Goal: Task Accomplishment & Management: Complete application form

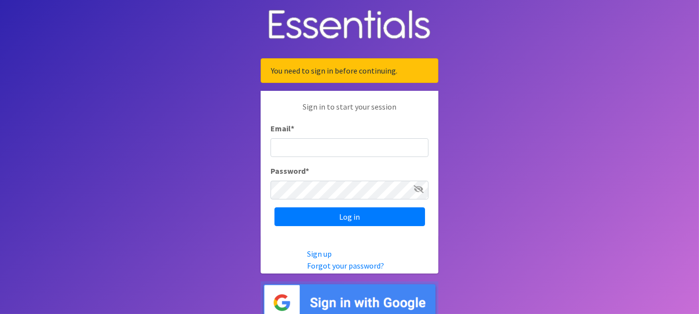
click at [350, 149] on input "Email *" at bounding box center [349, 147] width 158 height 19
type input "[EMAIL_ADDRESS][DOMAIN_NAME]"
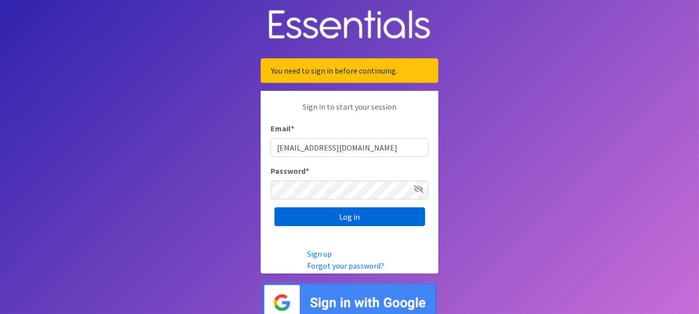
click at [356, 217] on input "Log in" at bounding box center [349, 216] width 151 height 19
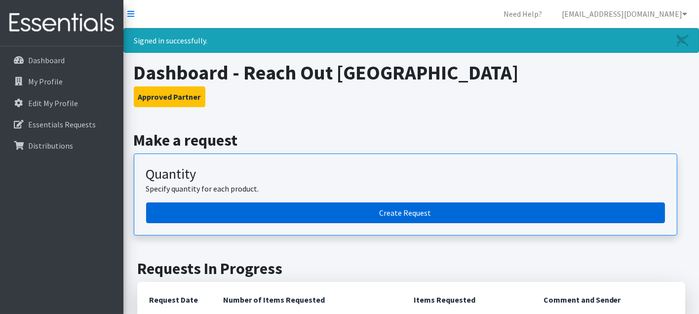
click at [397, 215] on link "Create Request" at bounding box center [405, 212] width 519 height 21
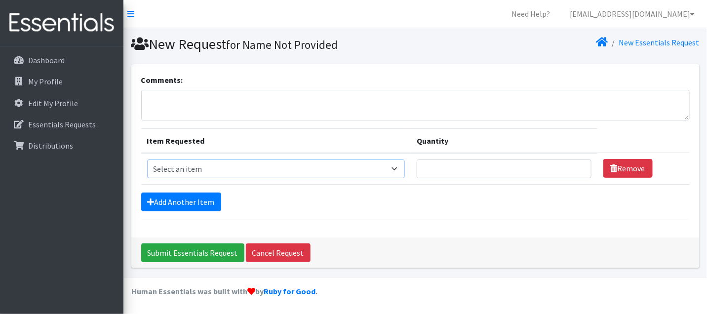
click at [398, 167] on select "Select an item Box - 2T-3T Pull-ups [200 Pull-ups/8 Packs] Box - 3T-4T Pull-ups…" at bounding box center [276, 168] width 258 height 19
select select "14395"
click at [147, 159] on select "Select an item Box - 2T-3T Pull-ups [200 Pull-ups/8 Packs] Box - 3T-4T Pull-ups…" at bounding box center [276, 168] width 258 height 19
click at [483, 165] on input "Quantity" at bounding box center [504, 168] width 175 height 19
type input "1"
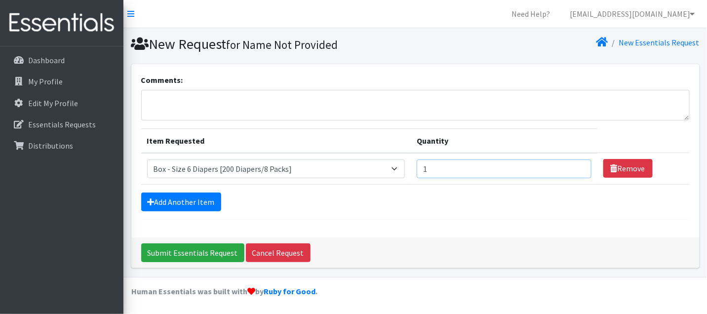
click at [577, 164] on input "1" at bounding box center [504, 168] width 175 height 19
click at [193, 201] on link "Add Another Item" at bounding box center [181, 201] width 80 height 19
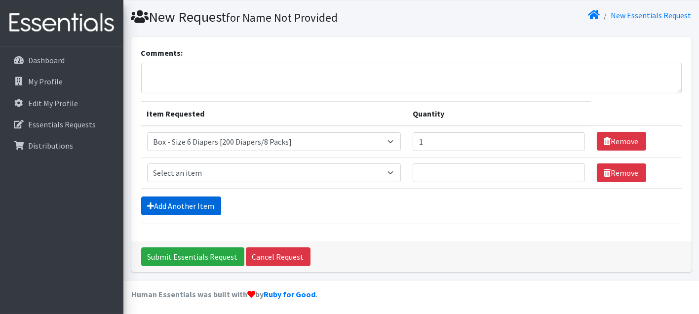
scroll to position [28, 0]
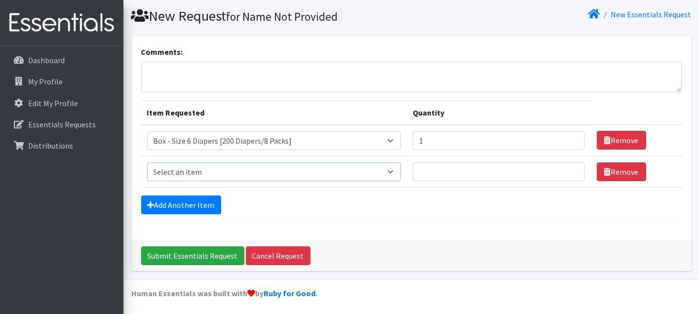
click at [393, 171] on select "Select an item Box - 2T-3T Pull-ups [200 Pull-ups/8 Packs] Box - 3T-4T Pull-ups…" at bounding box center [274, 171] width 254 height 19
select select "14396"
click at [147, 162] on select "Select an item Box - 2T-3T Pull-ups [200 Pull-ups/8 Packs] Box - 3T-4T Pull-ups…" at bounding box center [274, 171] width 254 height 19
click at [571, 166] on input "1" at bounding box center [499, 171] width 172 height 19
type input "2"
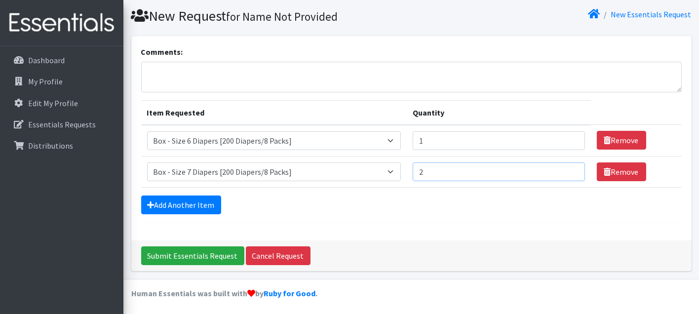
click at [571, 166] on input "2" at bounding box center [499, 171] width 172 height 19
click at [193, 202] on link "Add Another Item" at bounding box center [181, 204] width 80 height 19
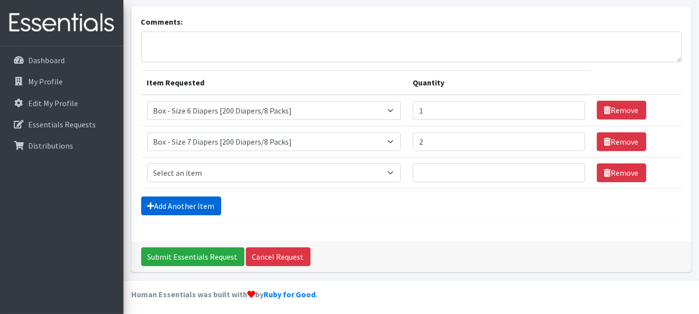
scroll to position [59, 0]
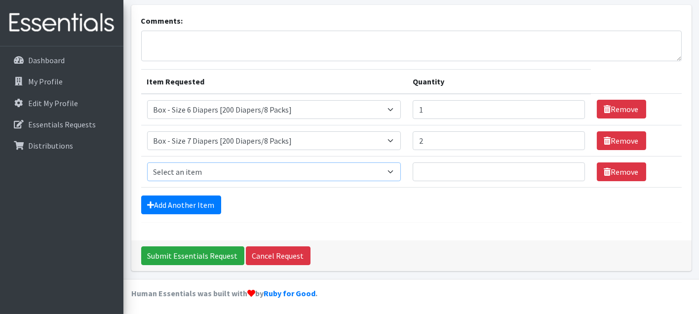
click at [271, 164] on select "Select an item Box - 2T-3T Pull-ups [200 Pull-ups/8 Packs] Box - 3T-4T Pull-ups…" at bounding box center [274, 171] width 254 height 19
select select "14401"
click at [147, 162] on select "Select an item Box - 2T-3T Pull-ups [200 Pull-ups/8 Packs] Box - 3T-4T Pull-ups…" at bounding box center [274, 171] width 254 height 19
click at [572, 168] on input "1" at bounding box center [499, 171] width 172 height 19
click at [572, 168] on input "2" at bounding box center [499, 171] width 172 height 19
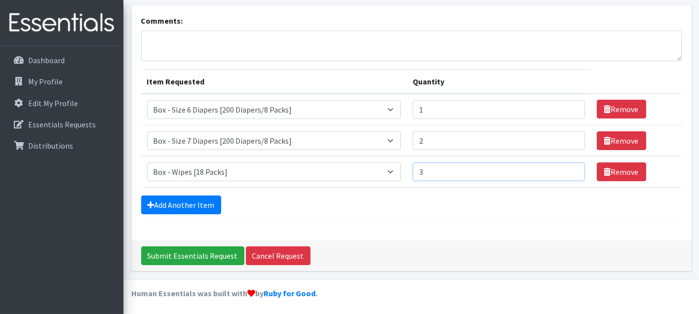
type input "3"
click at [572, 168] on input "3" at bounding box center [499, 171] width 172 height 19
click at [199, 250] on input "Submit Essentials Request" at bounding box center [192, 255] width 103 height 19
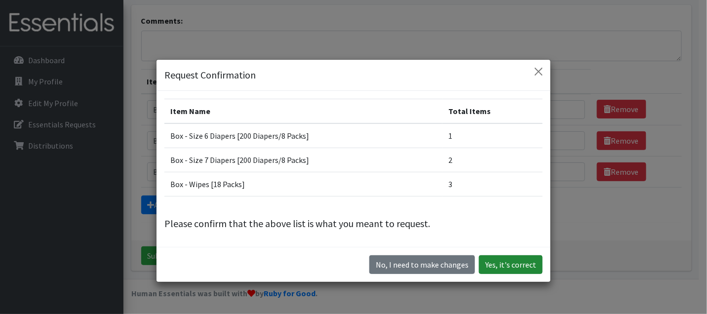
click at [509, 261] on button "Yes, it's correct" at bounding box center [511, 264] width 64 height 19
